Goal: Check status

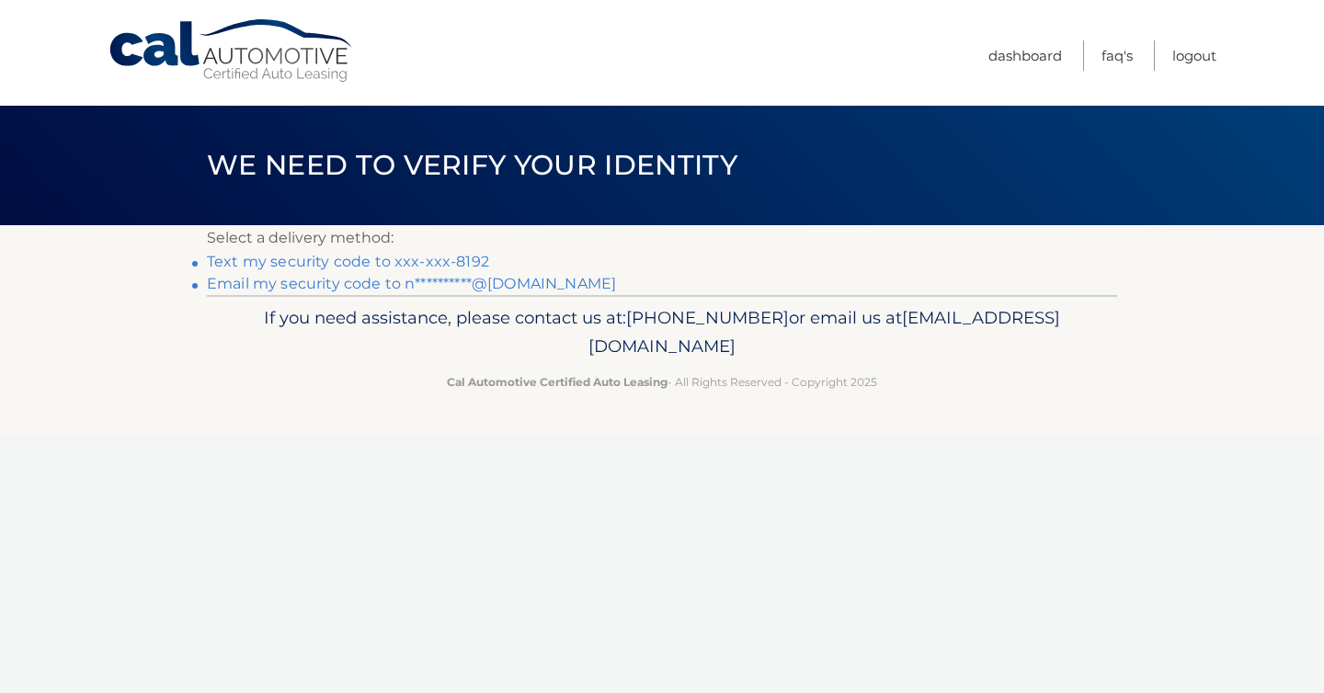
click at [413, 269] on link "Text my security code to xxx-xxx-8192" at bounding box center [348, 261] width 282 height 17
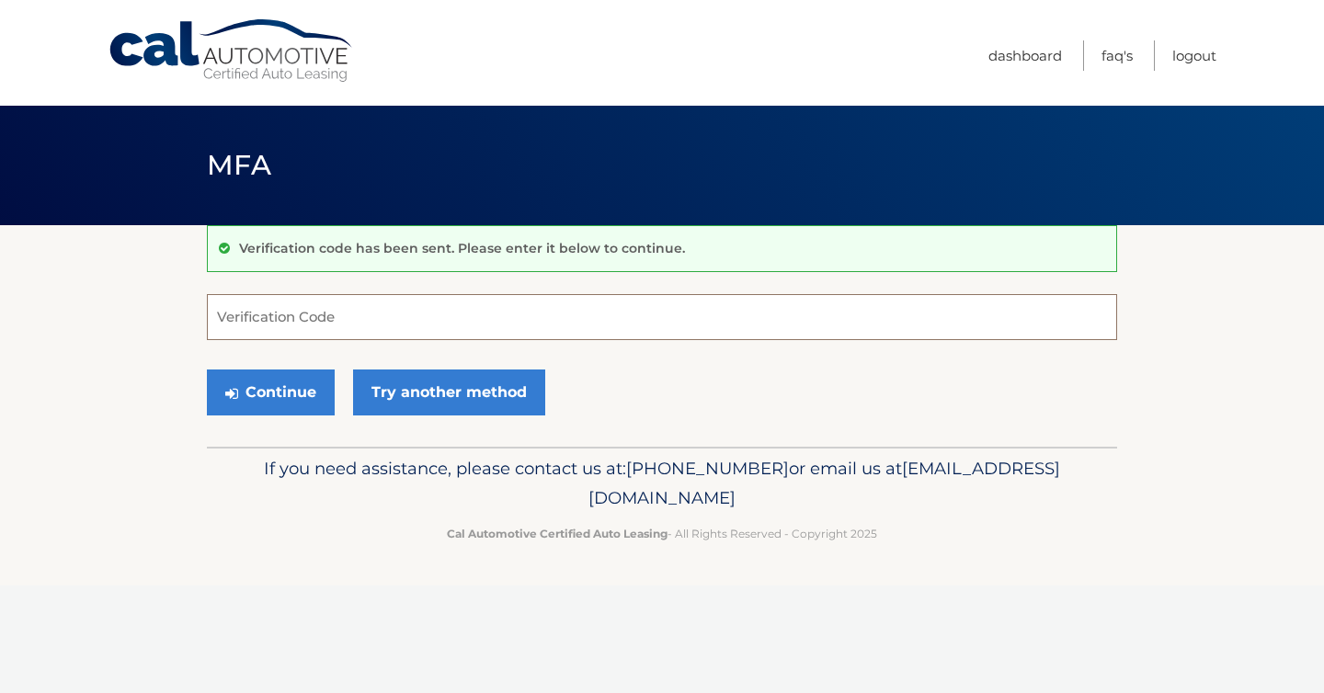
click at [420, 329] on input "Verification Code" at bounding box center [662, 317] width 910 height 46
type input "021563"
click at [244, 381] on button "Continue" at bounding box center [271, 393] width 128 height 46
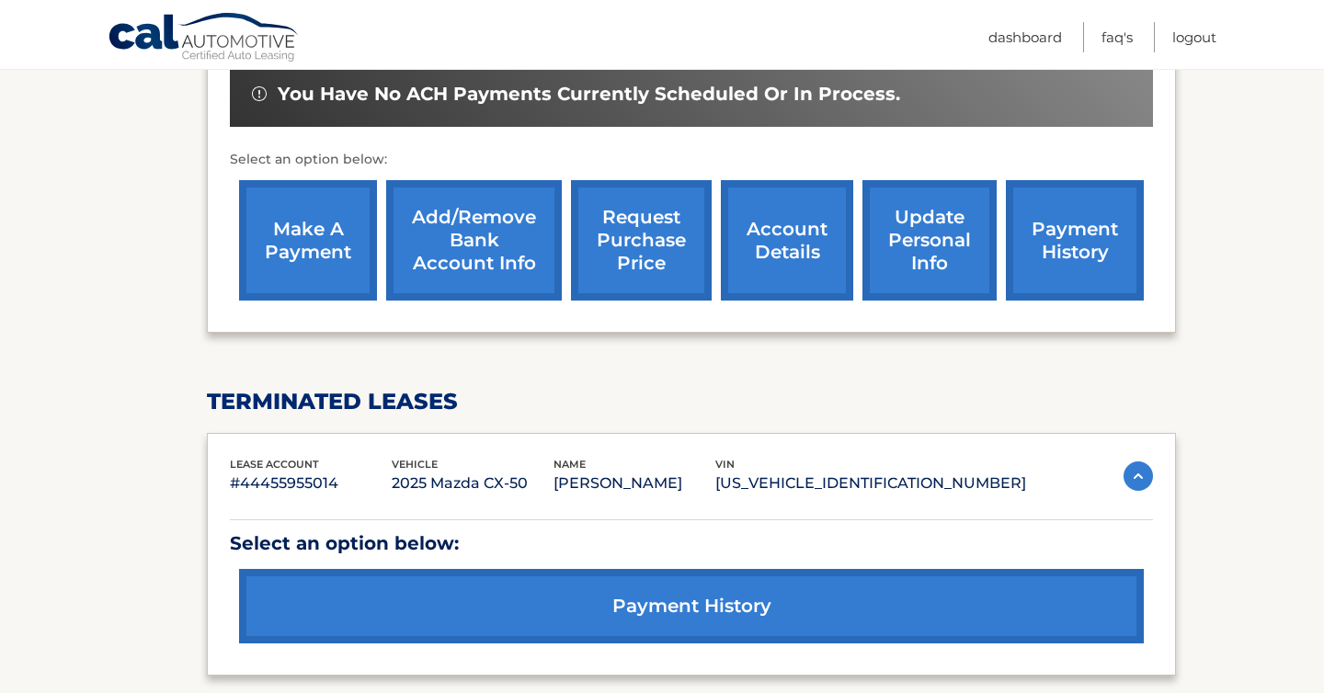
scroll to position [689, 0]
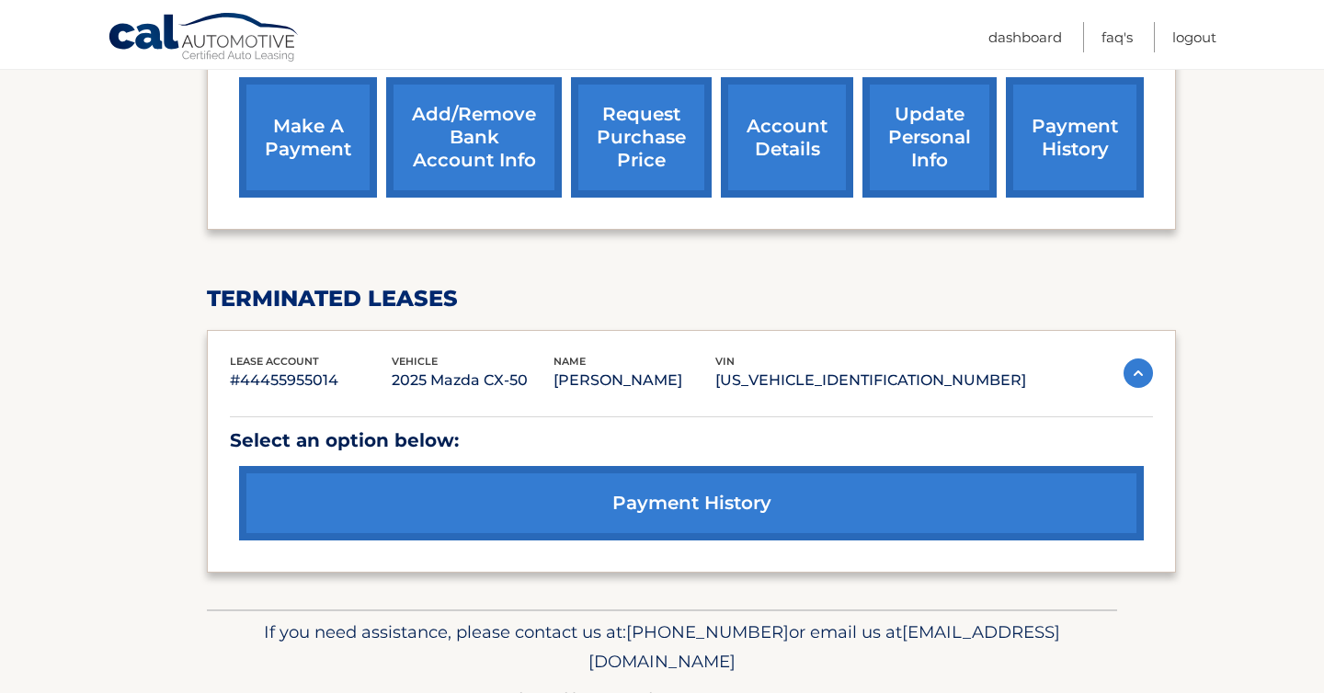
click at [678, 518] on link "payment history" at bounding box center [691, 503] width 905 height 74
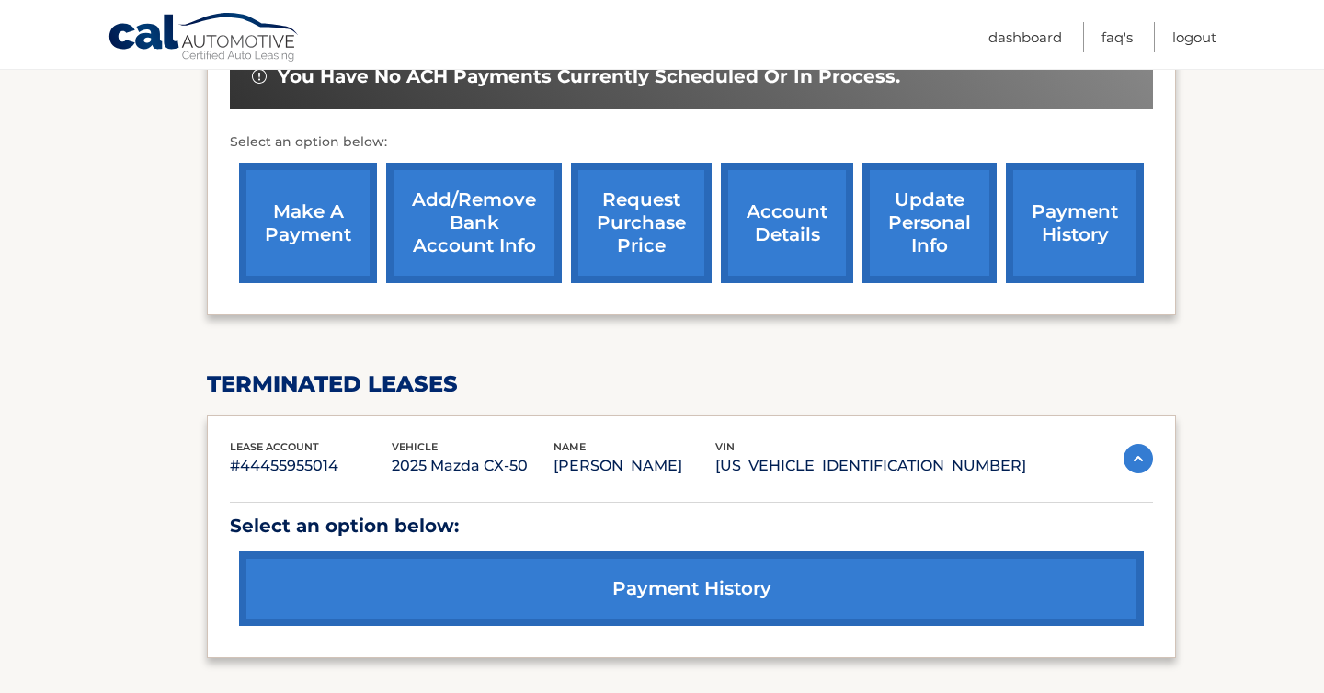
scroll to position [591, 0]
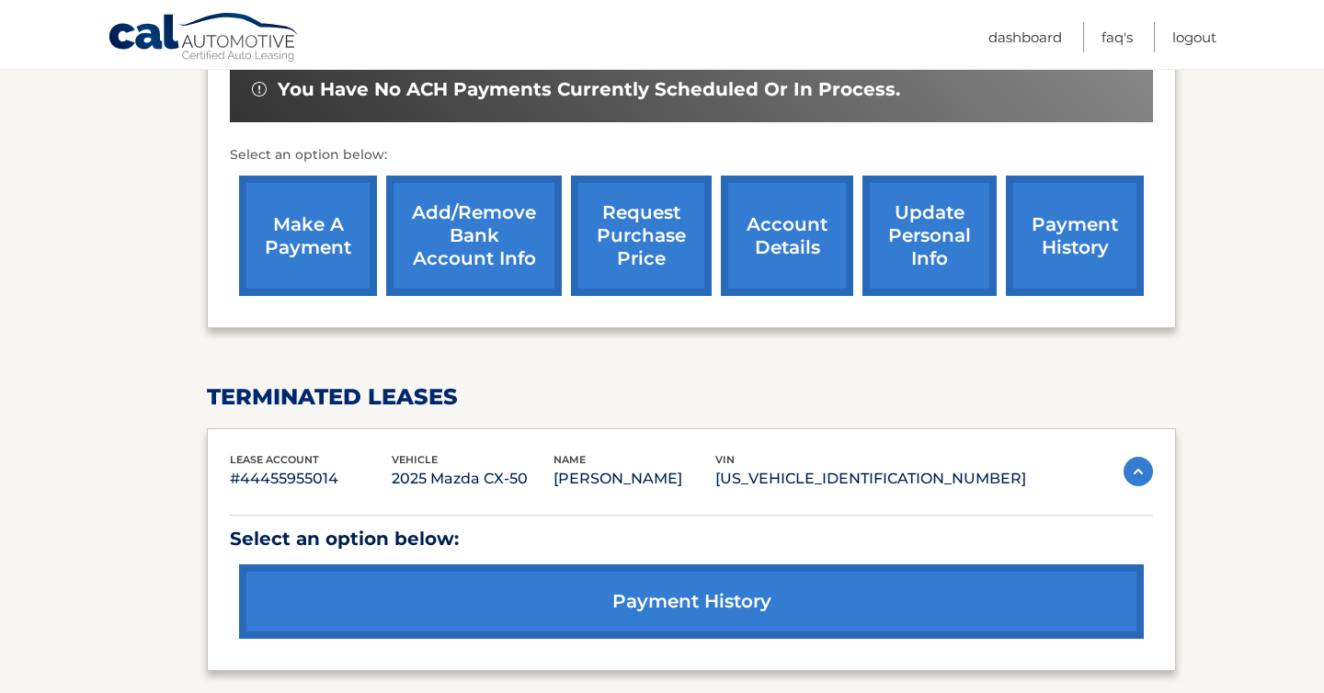
click at [797, 250] on link "account details" at bounding box center [787, 236] width 132 height 120
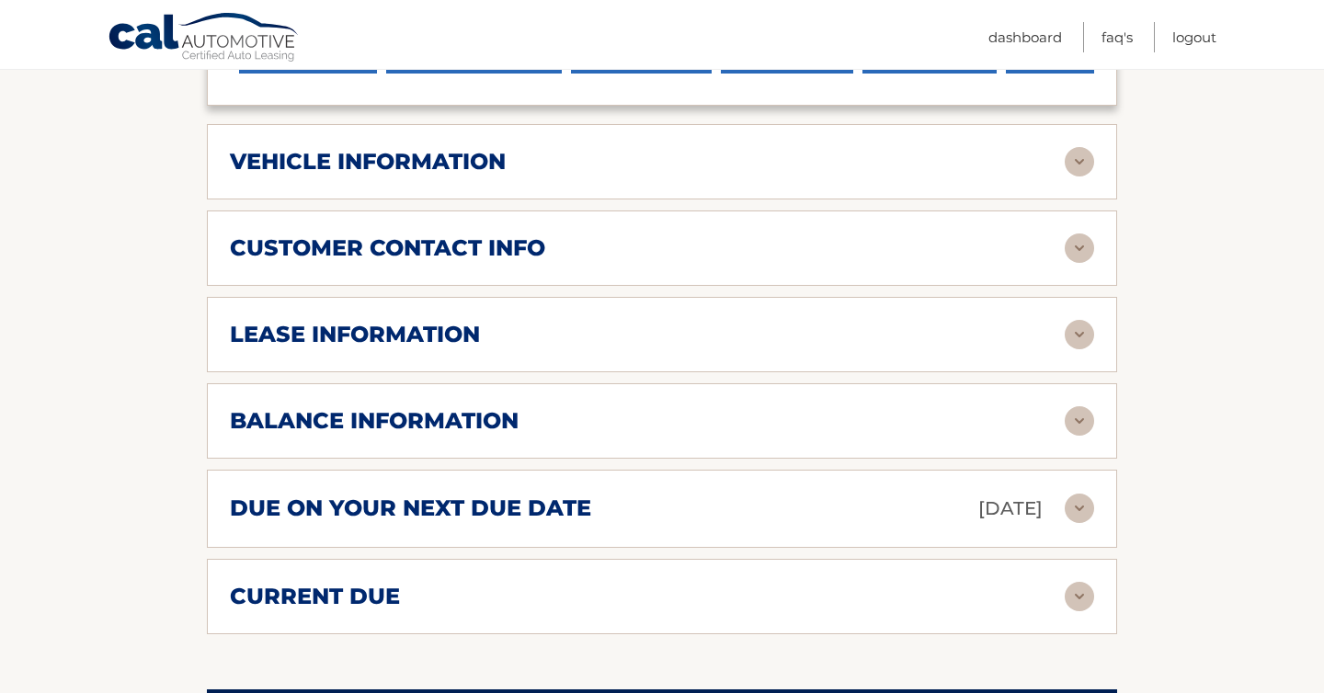
scroll to position [850, 0]
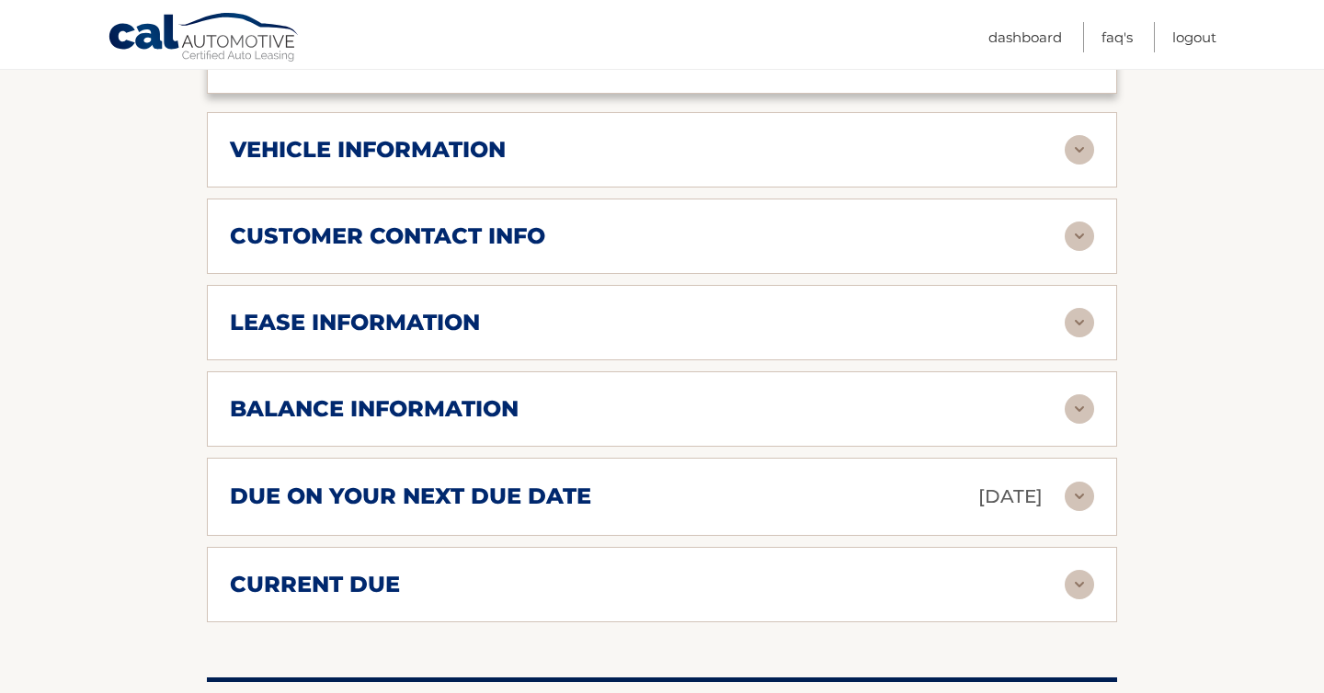
click at [1079, 511] on img at bounding box center [1079, 496] width 29 height 29
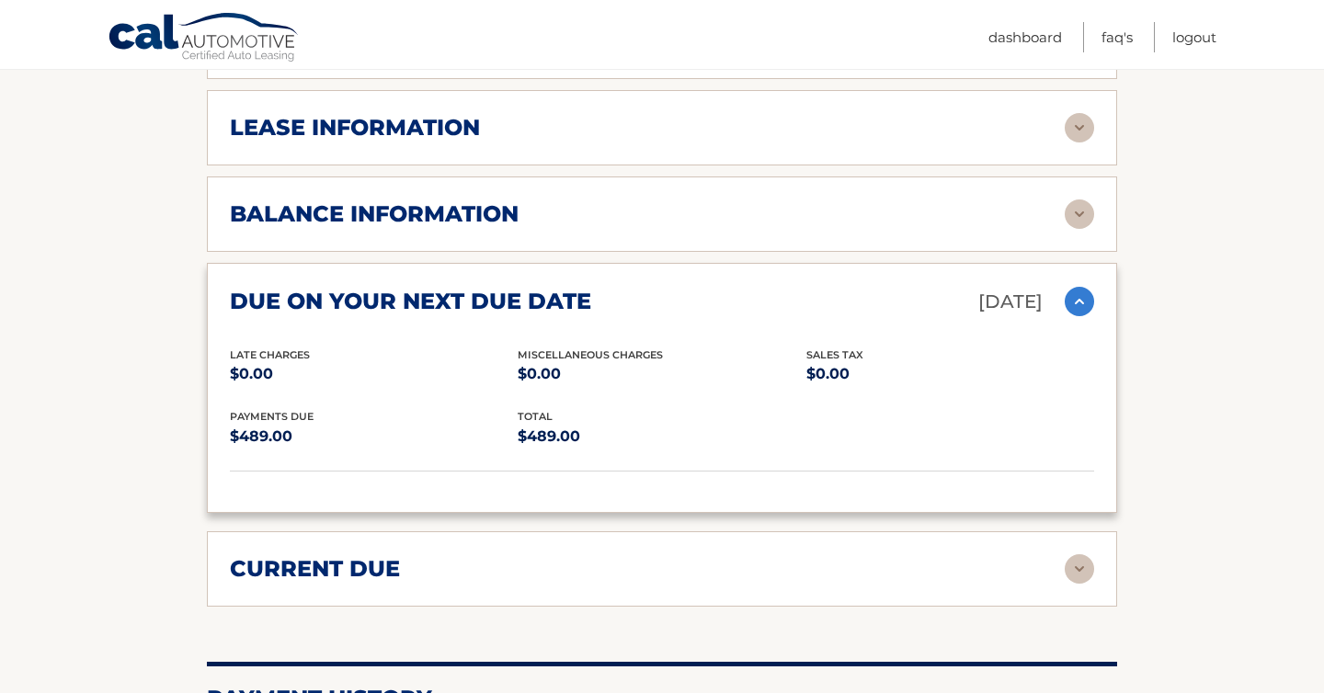
scroll to position [1041, 0]
